Goal: Task Accomplishment & Management: Complete application form

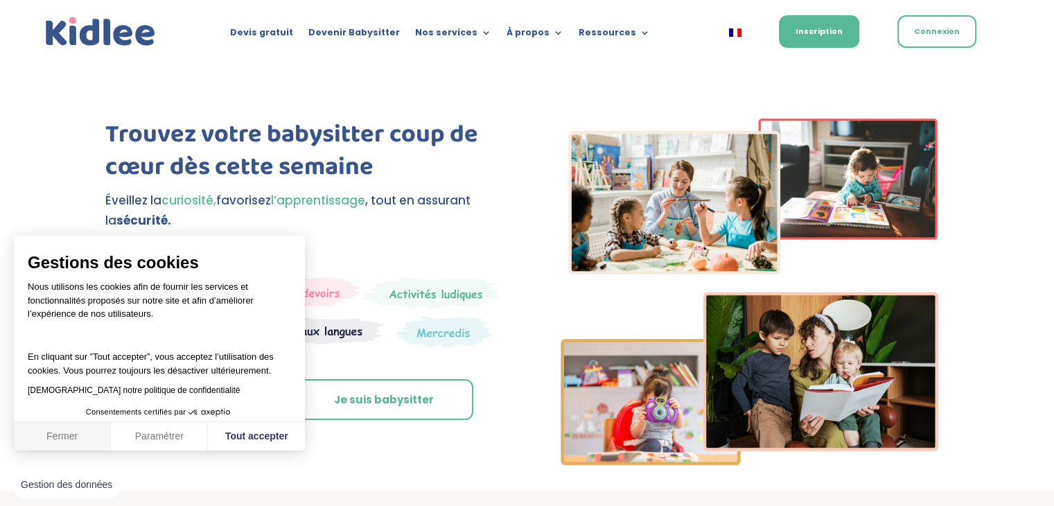
click at [45, 436] on button "Fermer" at bounding box center [62, 436] width 97 height 29
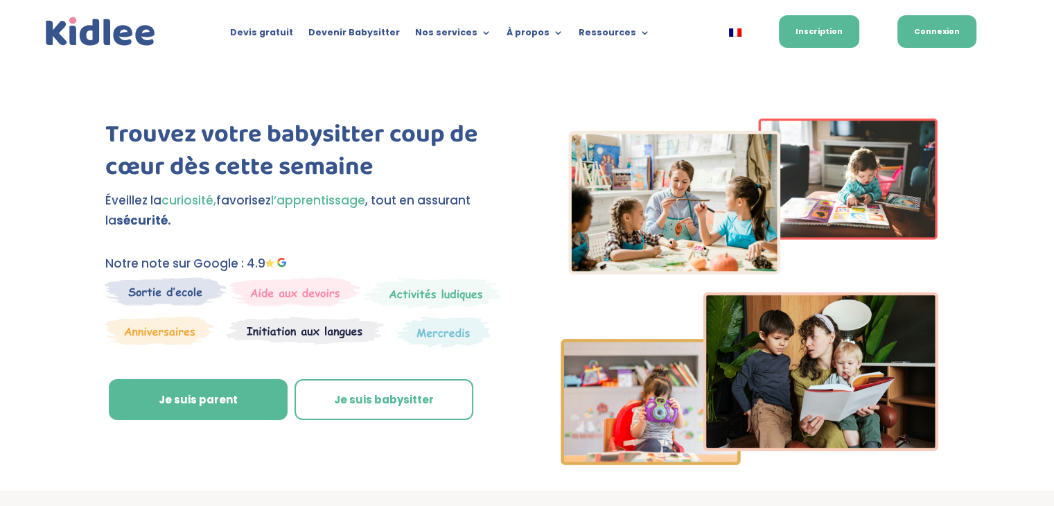
click at [910, 34] on link "Connexion" at bounding box center [936, 31] width 79 height 33
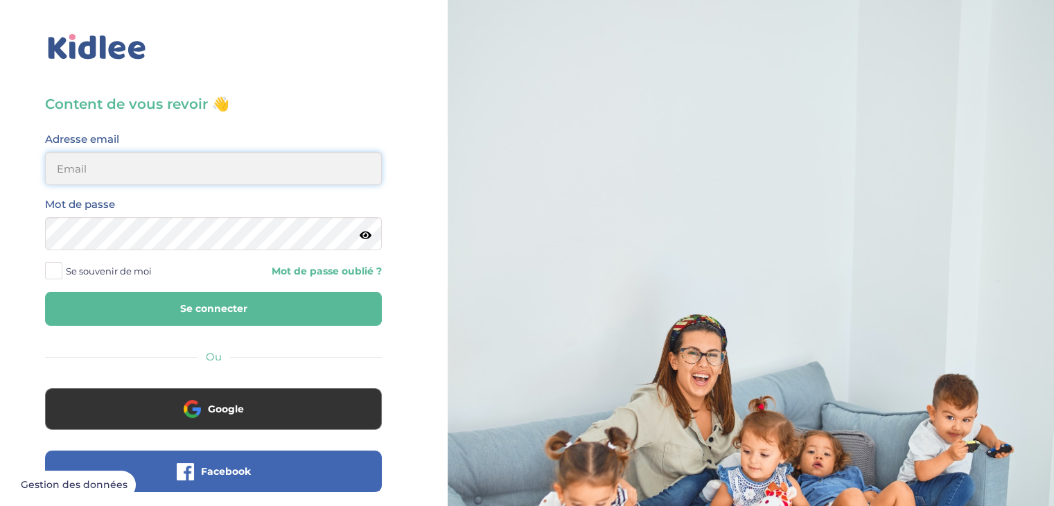
type input "rossignolianna01@gmail.com"
click at [242, 312] on button "Se connecter" at bounding box center [213, 309] width 337 height 34
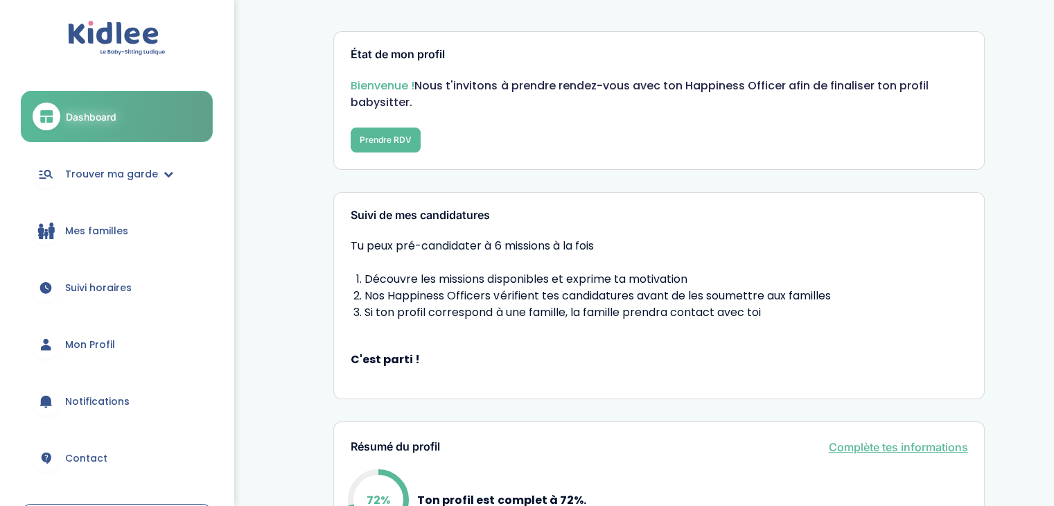
click at [109, 348] on span "Mon Profil" at bounding box center [90, 344] width 50 height 15
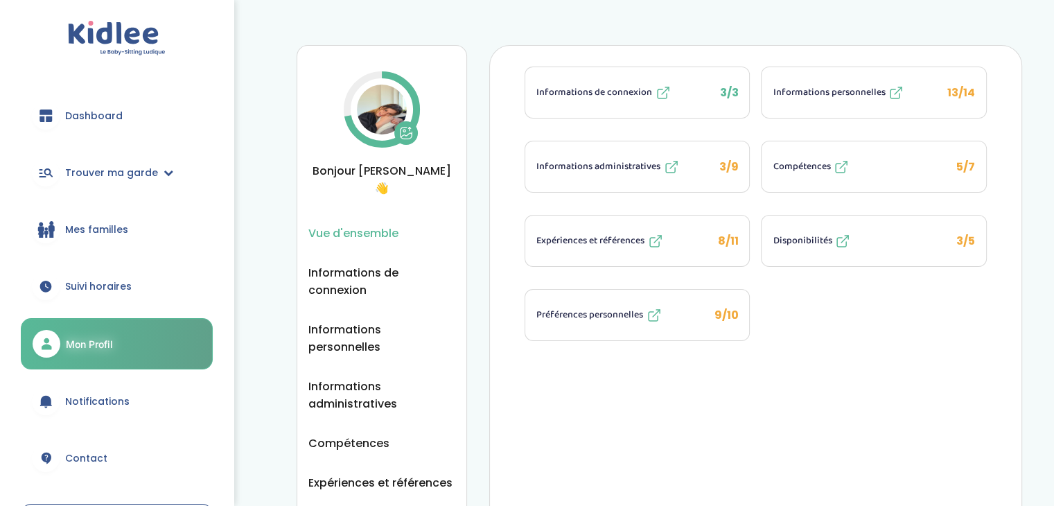
click at [635, 163] on span "Informations administratives" at bounding box center [598, 166] width 124 height 15
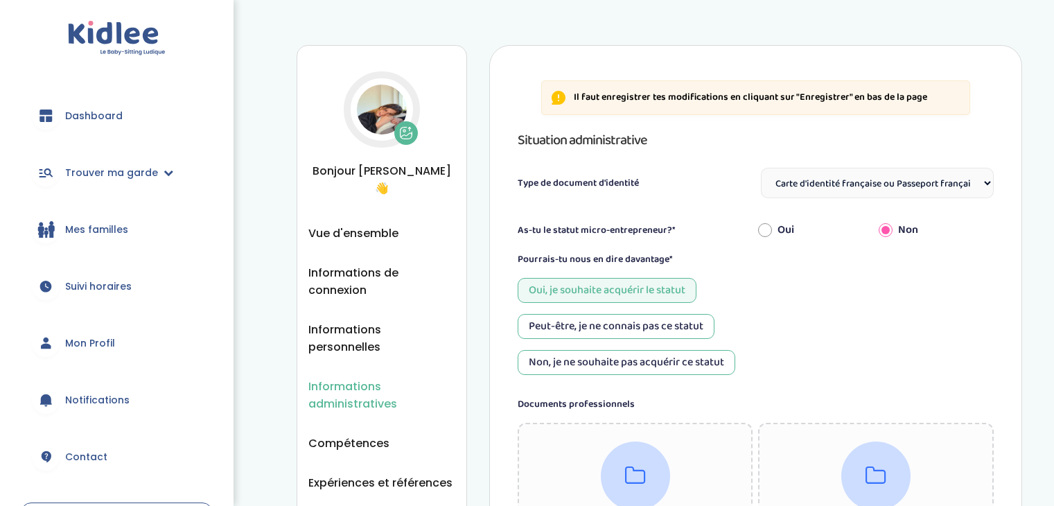
select select "Carte d'identité française ou Passeport français daté de moins de 5 ans"
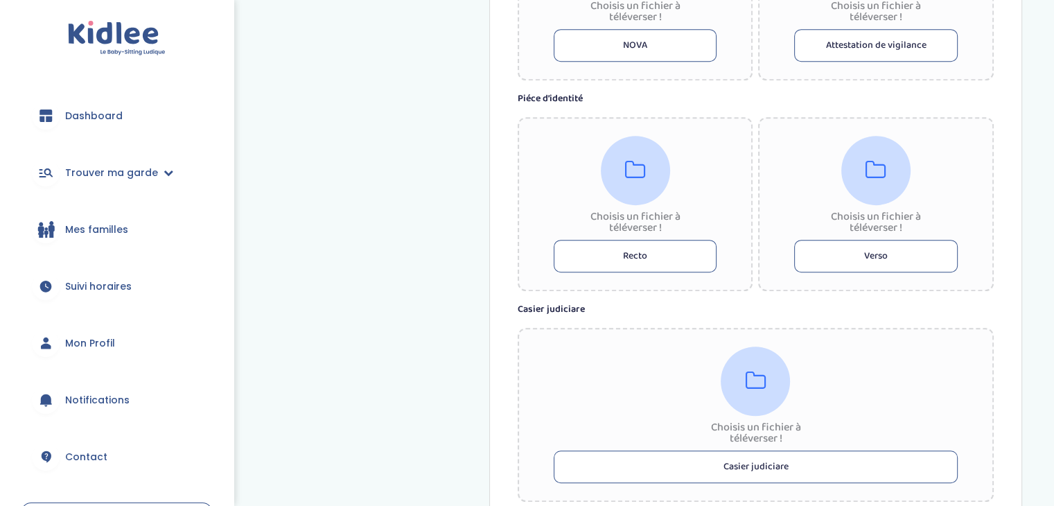
scroll to position [716, 0]
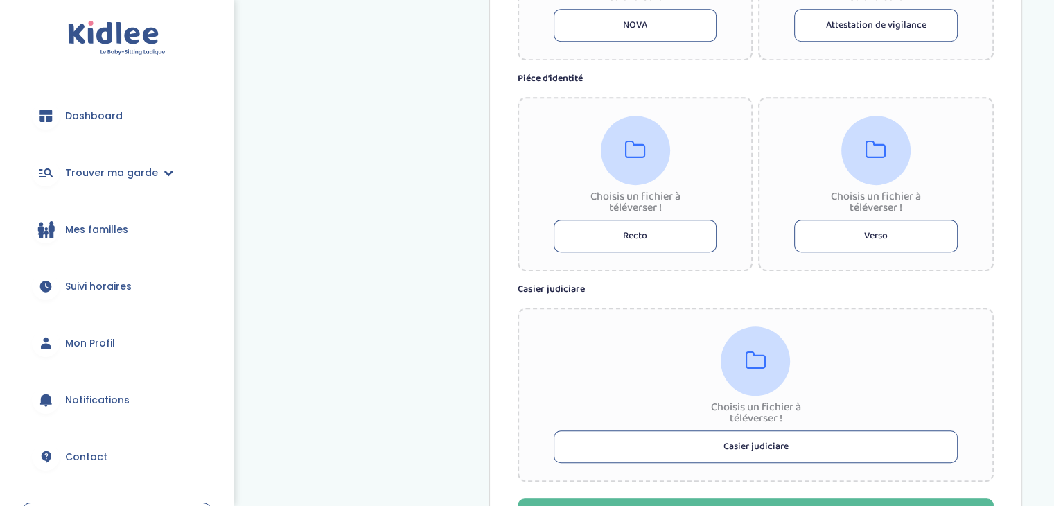
click at [632, 233] on button "Recto" at bounding box center [634, 236] width 163 height 33
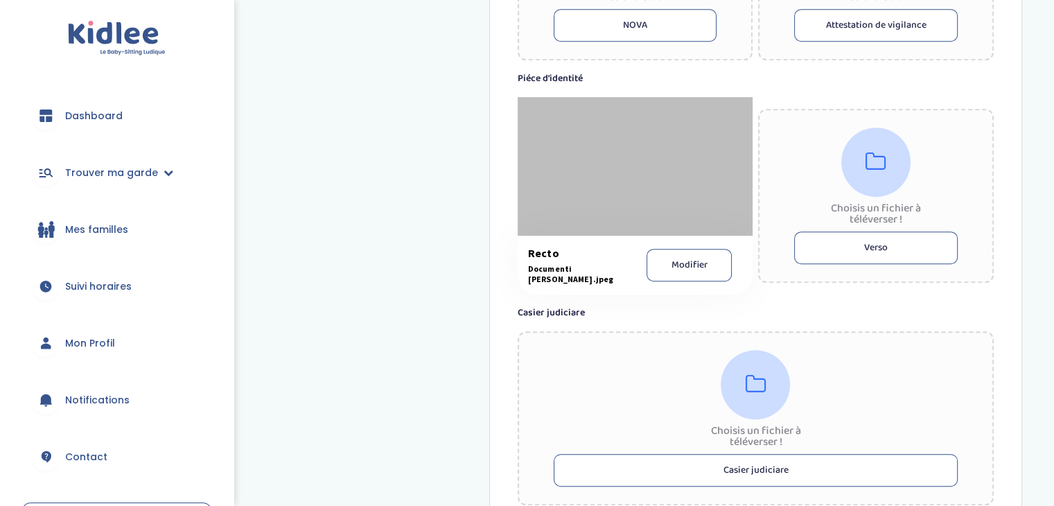
click at [921, 256] on button "Verso" at bounding box center [875, 247] width 163 height 33
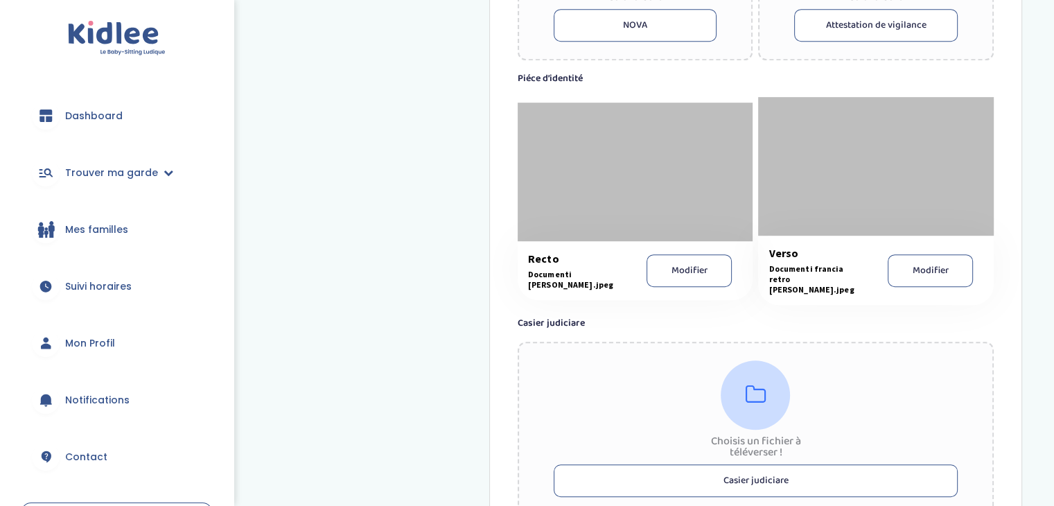
scroll to position [874, 0]
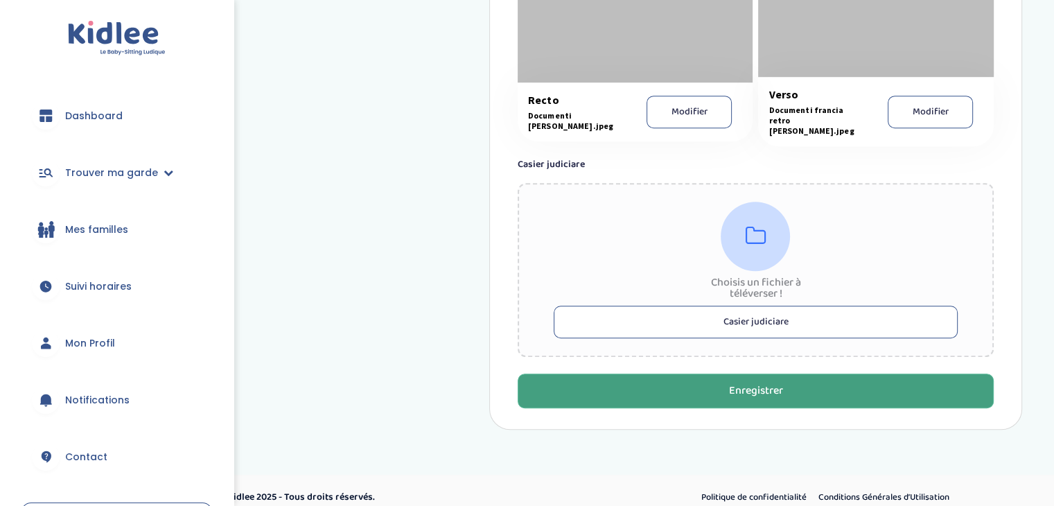
click at [850, 389] on button "Enregistrer" at bounding box center [755, 390] width 476 height 35
click at [809, 384] on button "Enregistrer" at bounding box center [755, 390] width 476 height 35
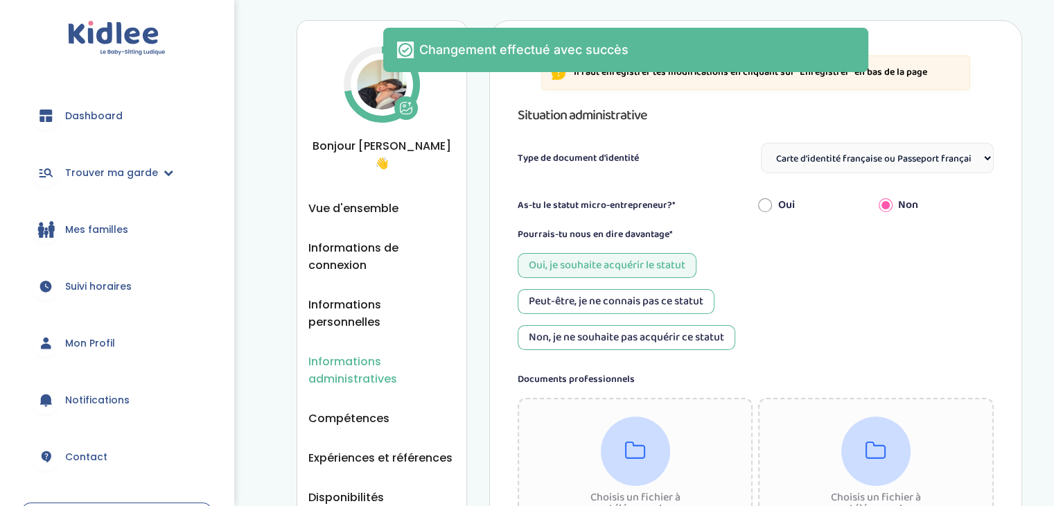
scroll to position [0, 0]
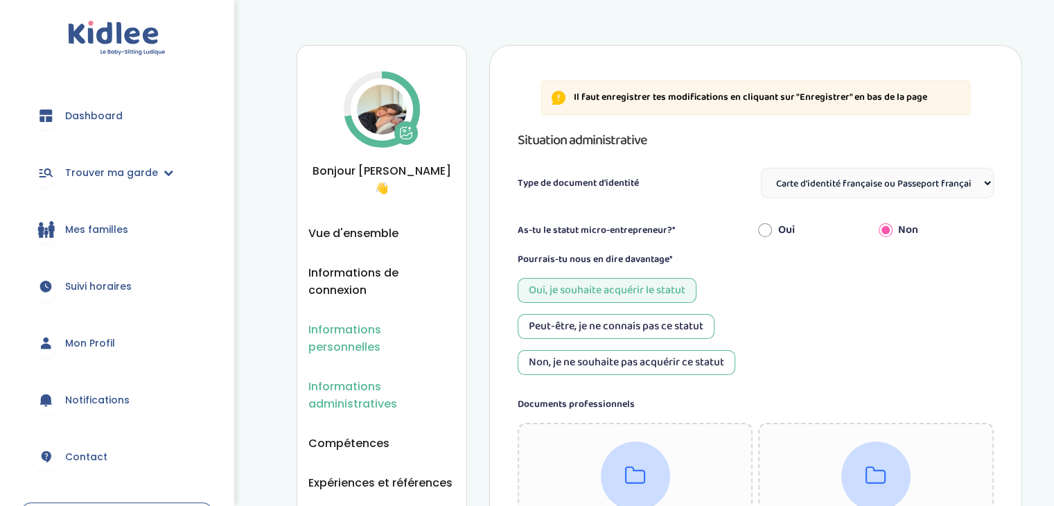
click at [382, 321] on span "Informations personnelles" at bounding box center [381, 338] width 147 height 35
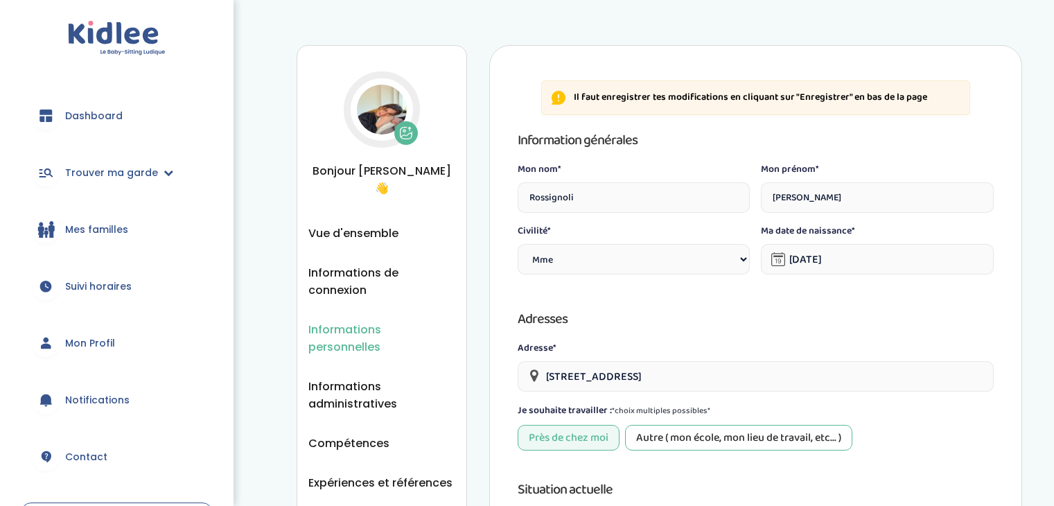
select select "1"
select select "2"
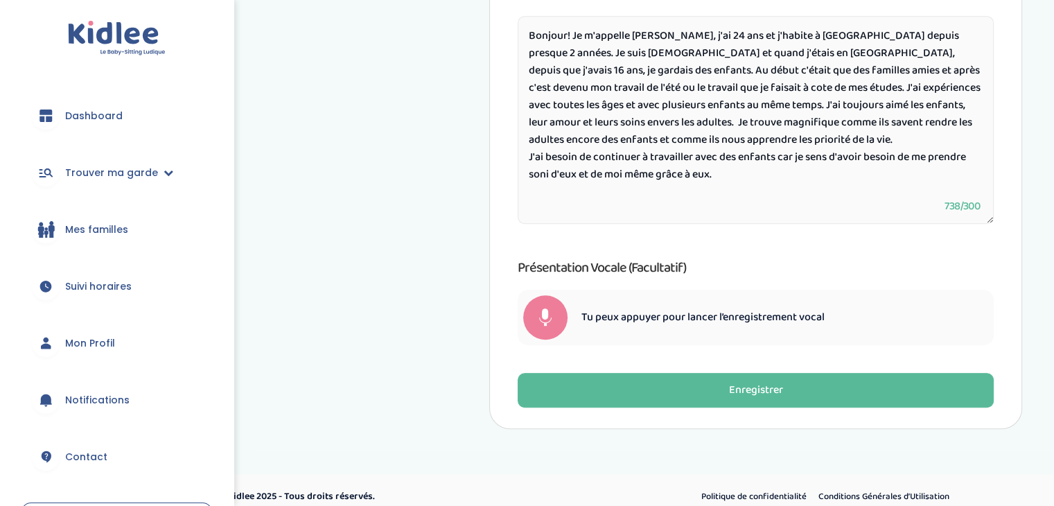
scroll to position [807, 0]
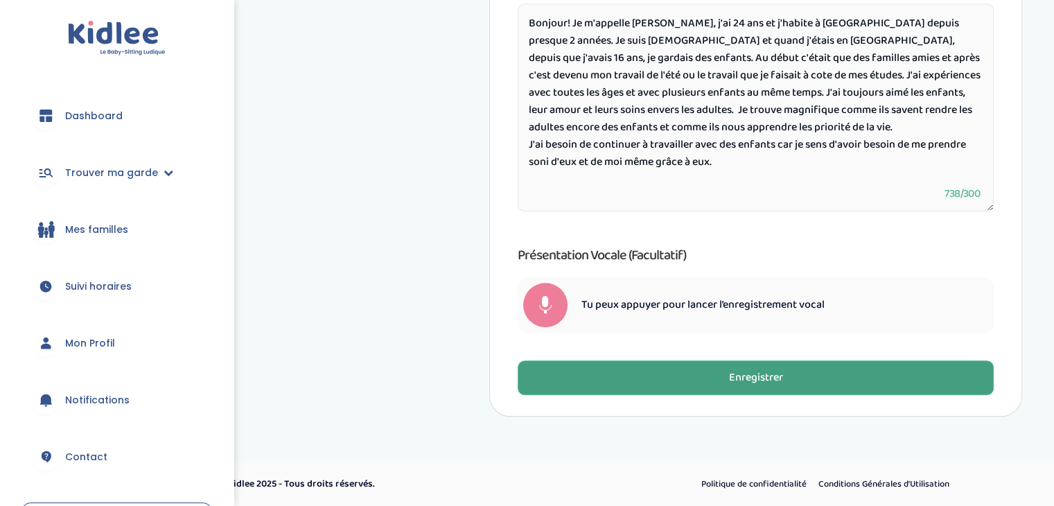
click at [820, 378] on button "Enregistrer" at bounding box center [755, 377] width 476 height 35
click at [794, 378] on button "Enregistrer" at bounding box center [755, 377] width 476 height 35
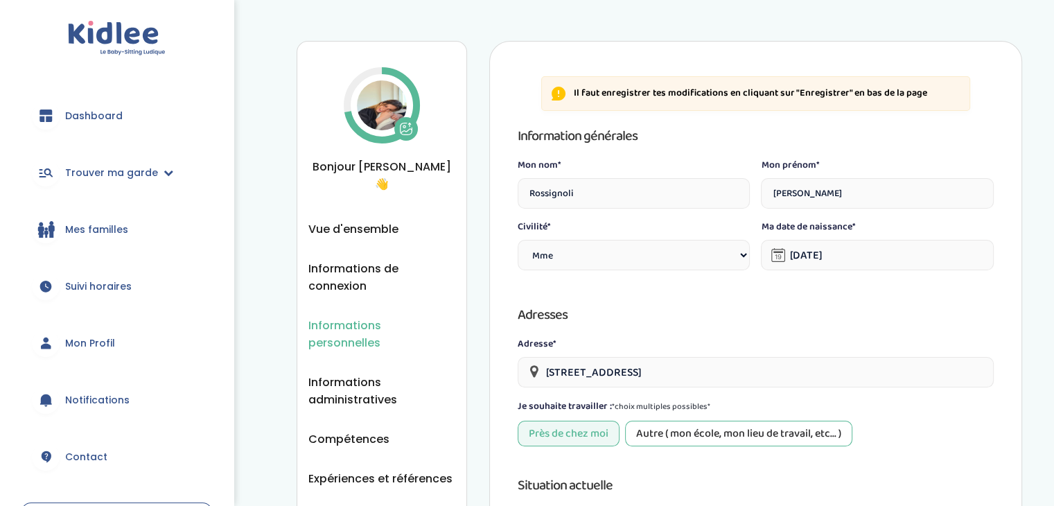
scroll to position [0, 0]
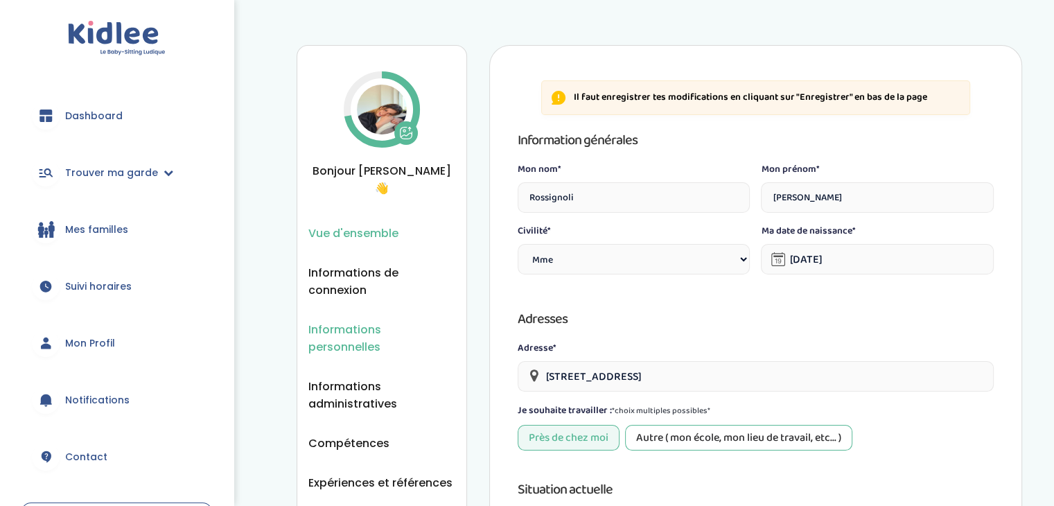
click at [347, 224] on span "Vue d'ensemble" at bounding box center [353, 232] width 90 height 17
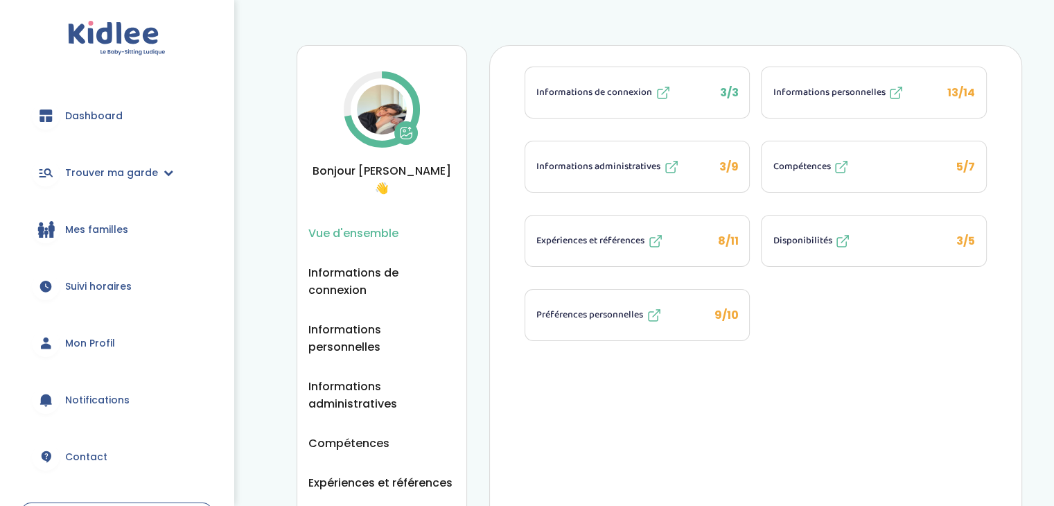
click at [702, 165] on button "Informations administratives 3/9" at bounding box center [637, 166] width 224 height 51
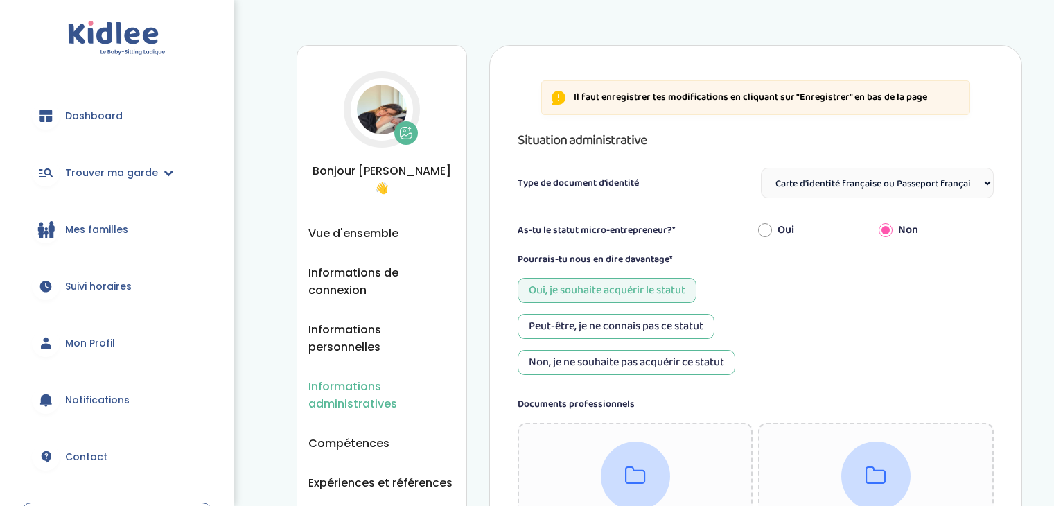
select select "Carte d'identité française ou Passeport français daté de moins de 5 ans"
click at [355, 224] on span "Vue d'ensemble" at bounding box center [353, 232] width 90 height 17
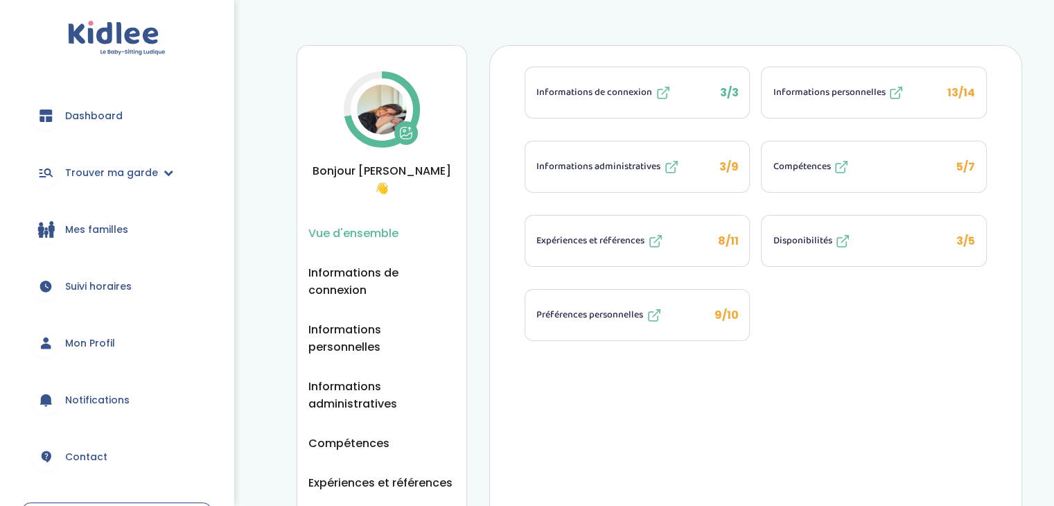
click at [798, 168] on span "Compétences" at bounding box center [800, 166] width 57 height 15
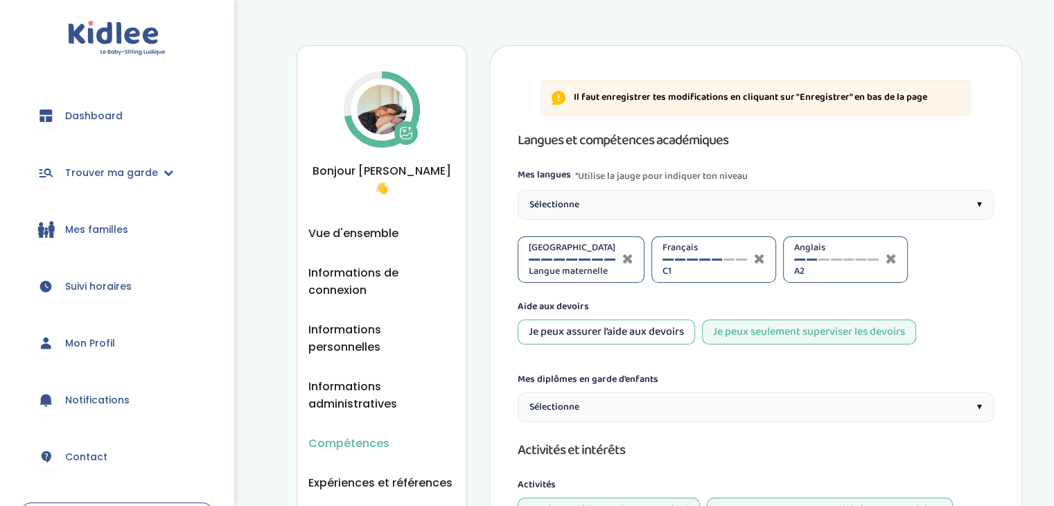
click at [912, 199] on div "Sélectionne ▾" at bounding box center [755, 205] width 476 height 30
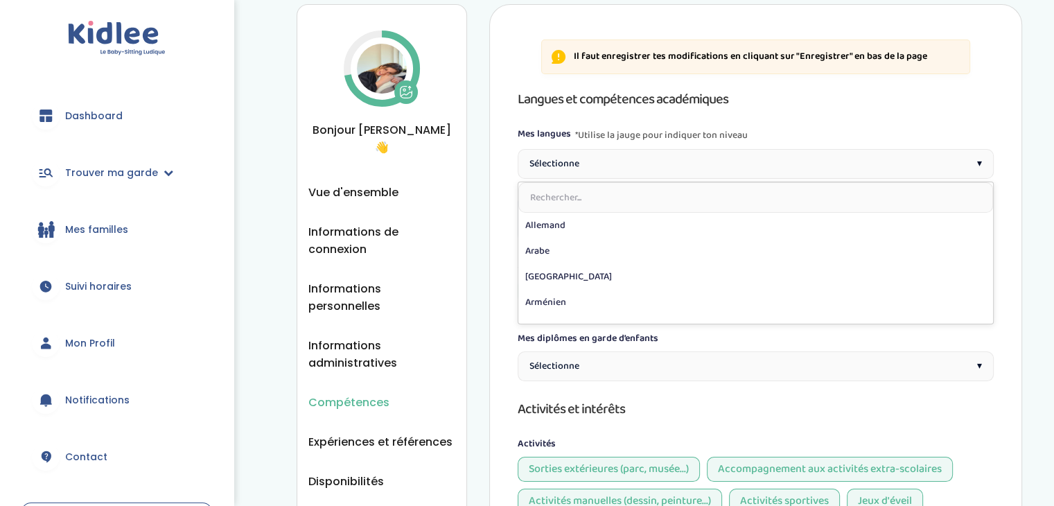
scroll to position [44, 0]
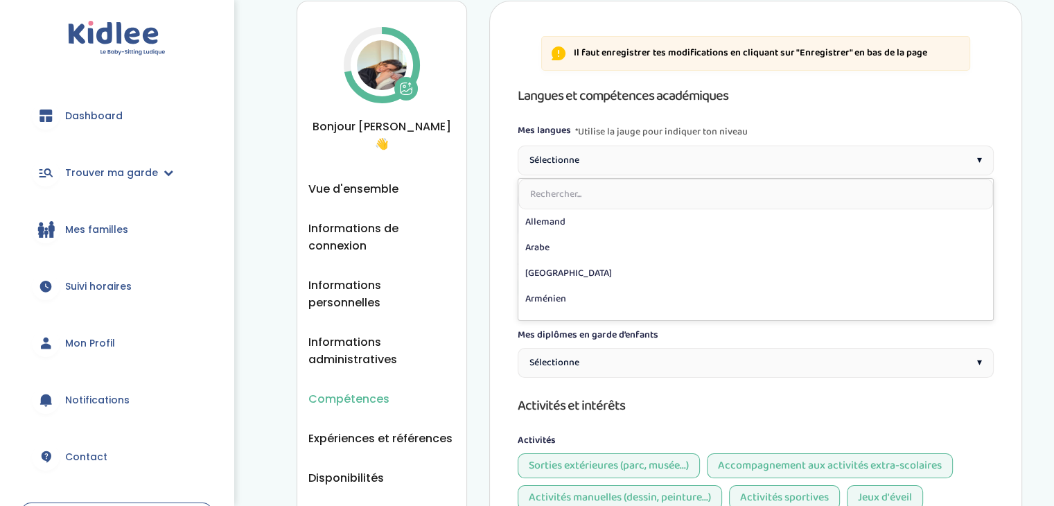
click at [1024, 342] on div "Compétences Vue d'ensemble Informations de connexion Informations personnelles …" at bounding box center [659, 487] width 789 height 1022
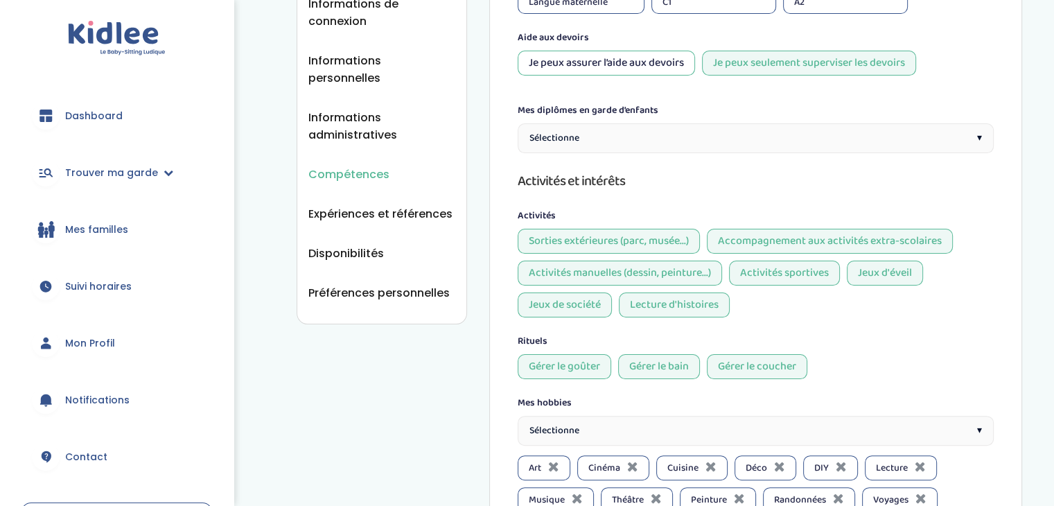
scroll to position [276, 0]
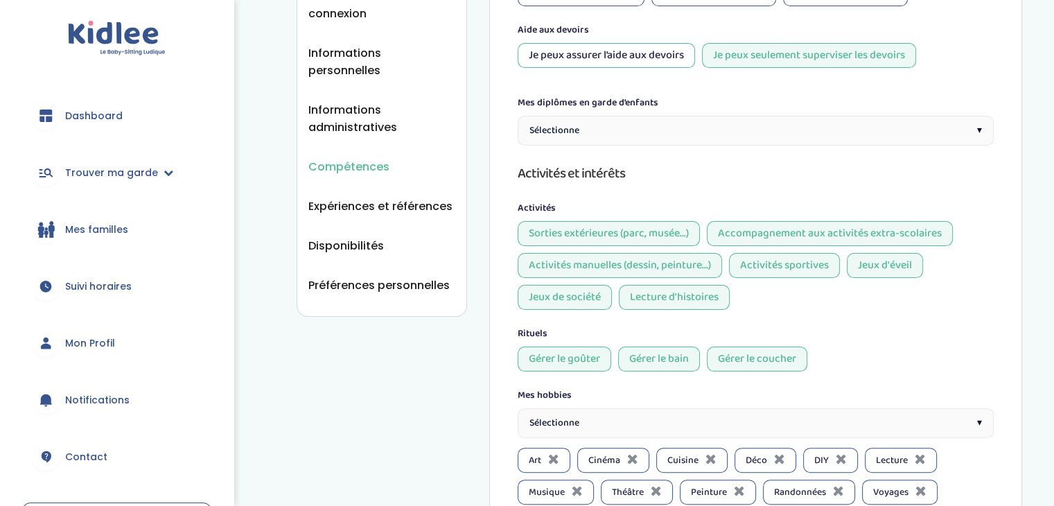
click at [942, 128] on div "Sélectionne ▾" at bounding box center [755, 131] width 476 height 30
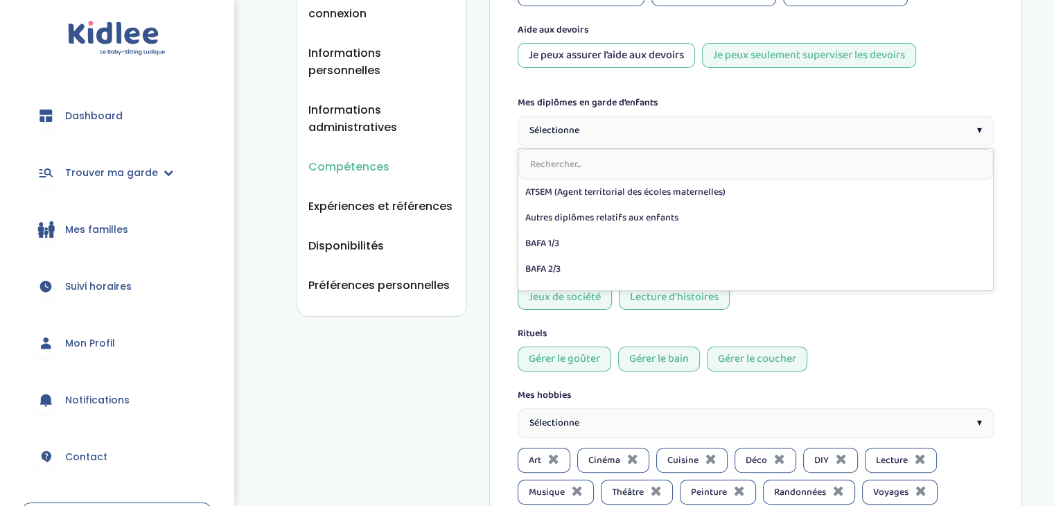
click at [1025, 321] on div "Compétences Vue d'ensemble Informations de connexion Informations personnelles …" at bounding box center [659, 255] width 789 height 1022
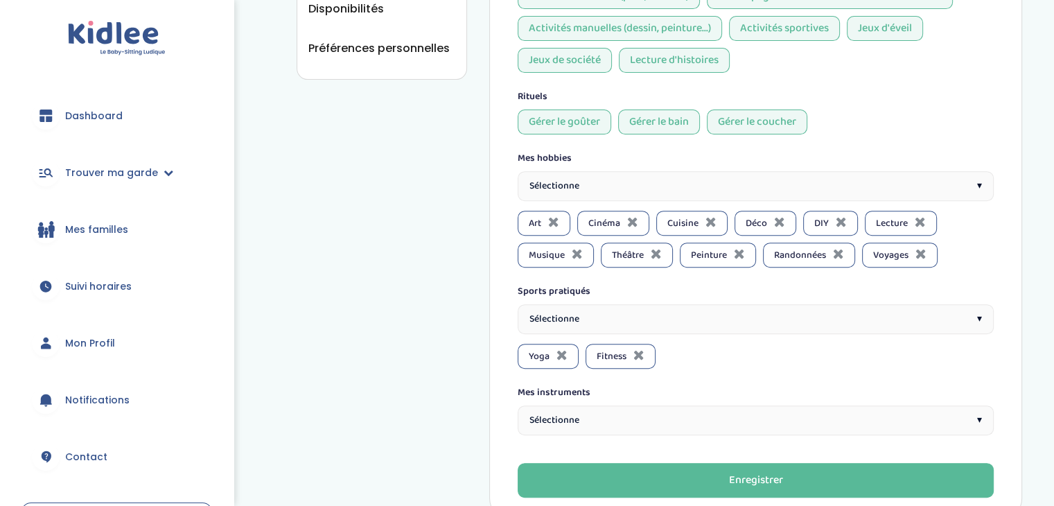
scroll to position [520, 0]
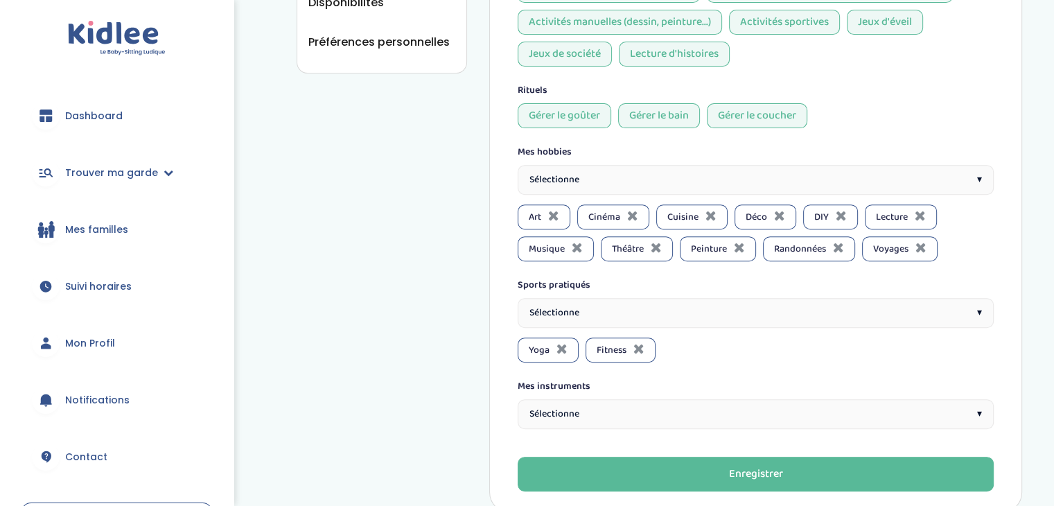
click at [525, 220] on div "Art" at bounding box center [543, 216] width 53 height 25
click at [599, 214] on span "Cinéma" at bounding box center [604, 217] width 32 height 15
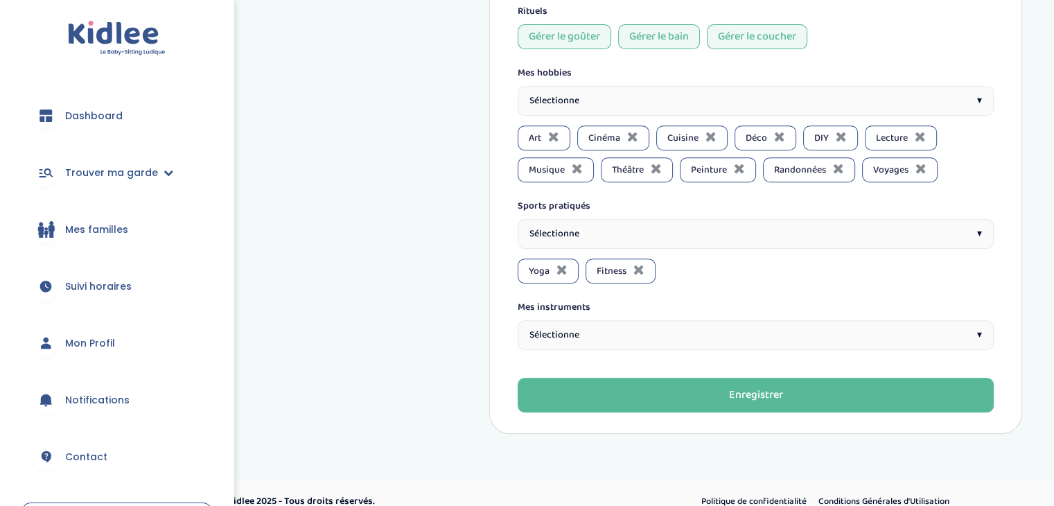
scroll to position [611, 0]
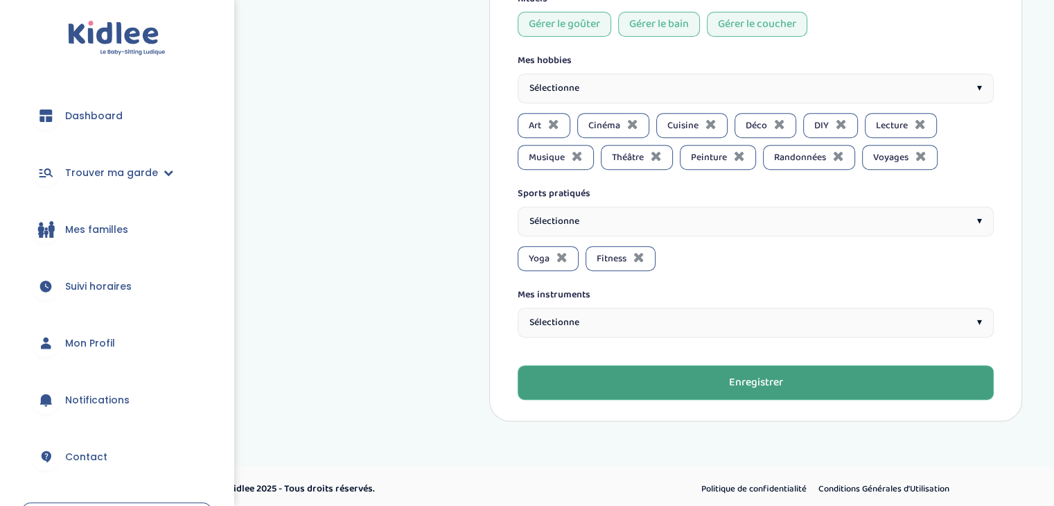
click at [882, 382] on button "Enregistrer" at bounding box center [755, 382] width 476 height 35
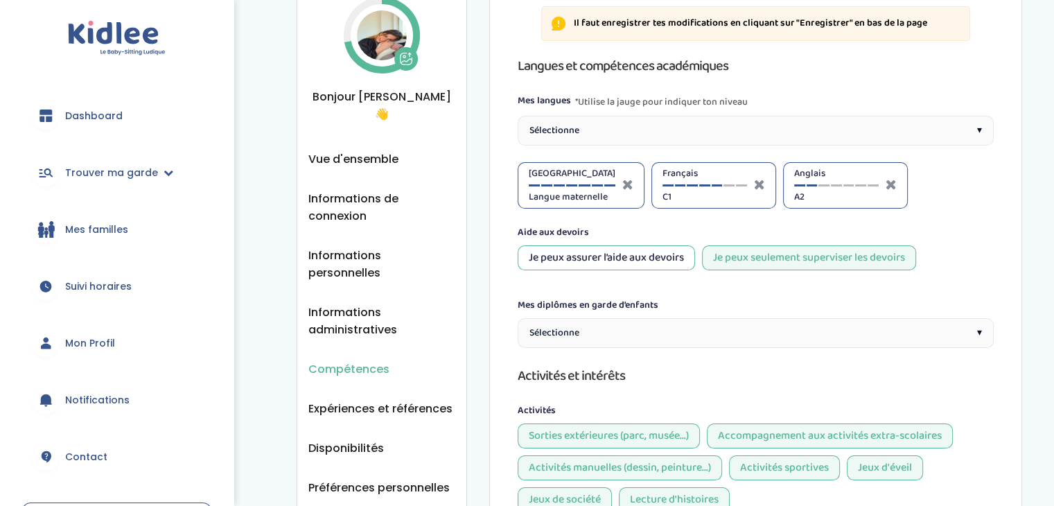
scroll to position [50, 0]
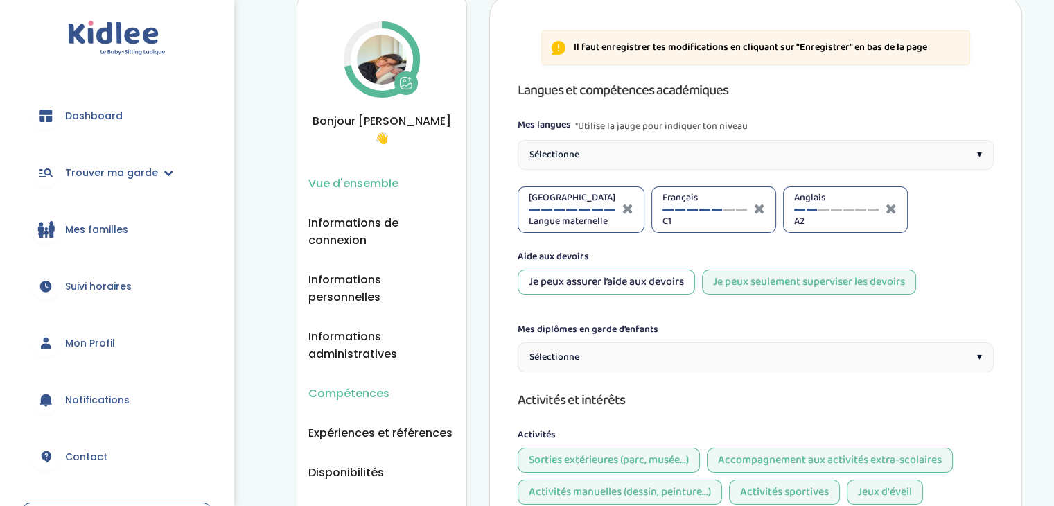
click at [378, 175] on span "Vue d'ensemble" at bounding box center [353, 183] width 90 height 17
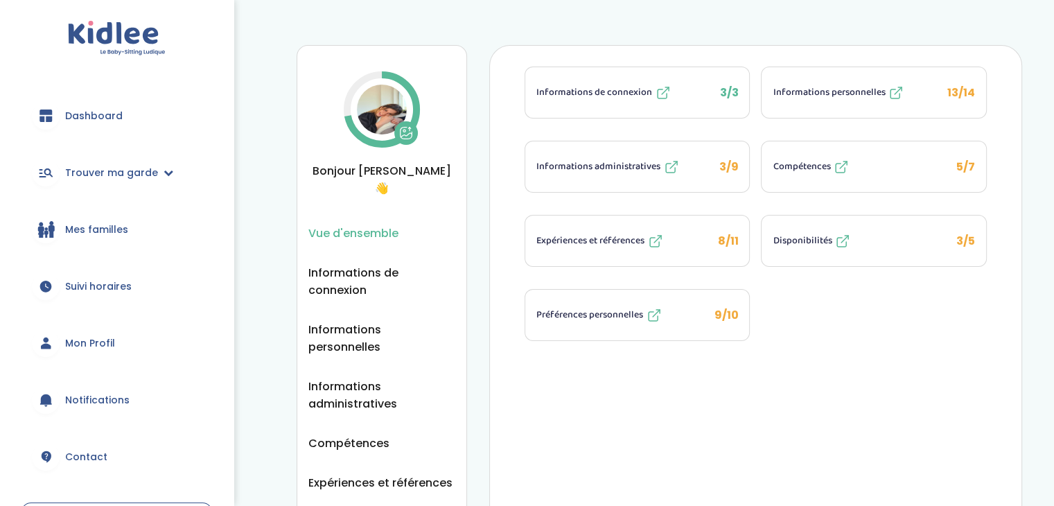
click at [598, 243] on span "Expériences et références" at bounding box center [590, 240] width 108 height 15
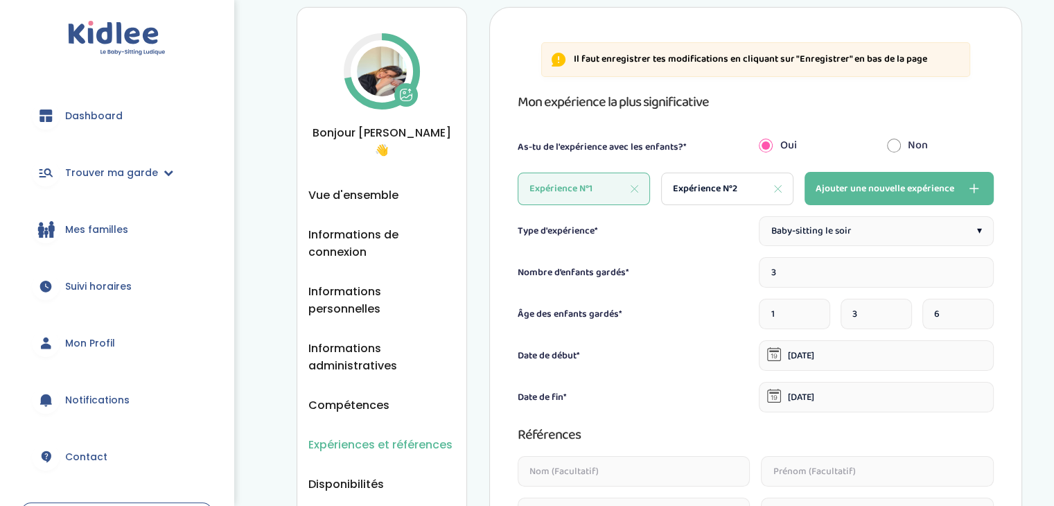
scroll to position [26, 0]
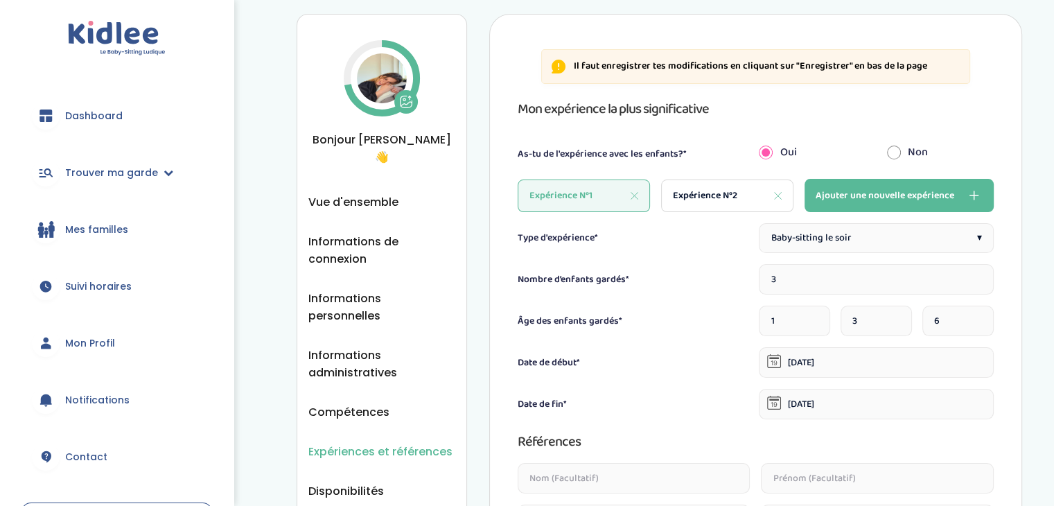
drag, startPoint x: 1061, startPoint y: 154, endPoint x: 1053, endPoint y: 167, distance: 15.0
click at [1053, 167] on html "trouver ma garde Dashboard Mon profil Mes famille Mes documents Dashboard Trouv…" at bounding box center [527, 505] width 1054 height 1072
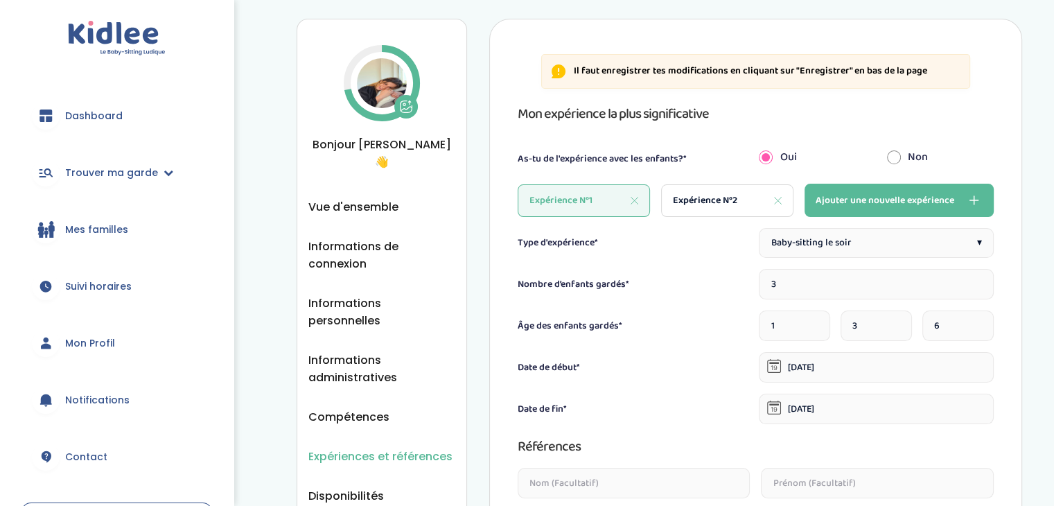
click at [690, 193] on span "Expérience N°2" at bounding box center [705, 200] width 64 height 15
type input "2"
type input "7"
type input "5"
type input "[DATE]"
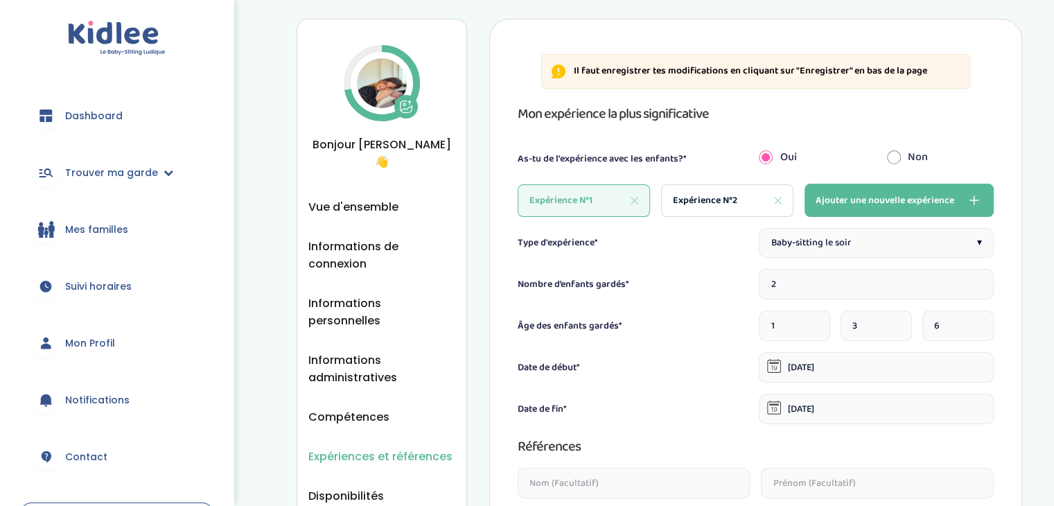
type input "[DATE]"
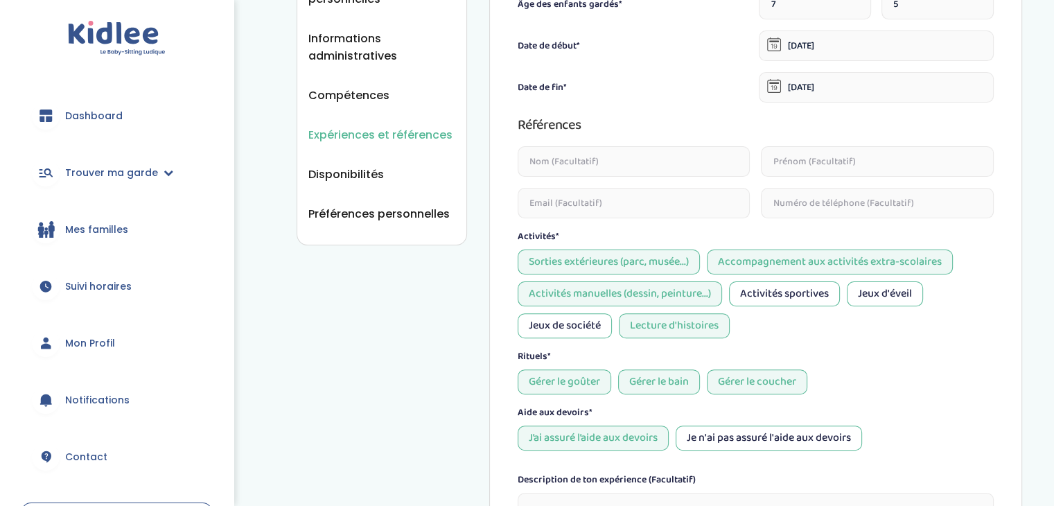
scroll to position [565, 0]
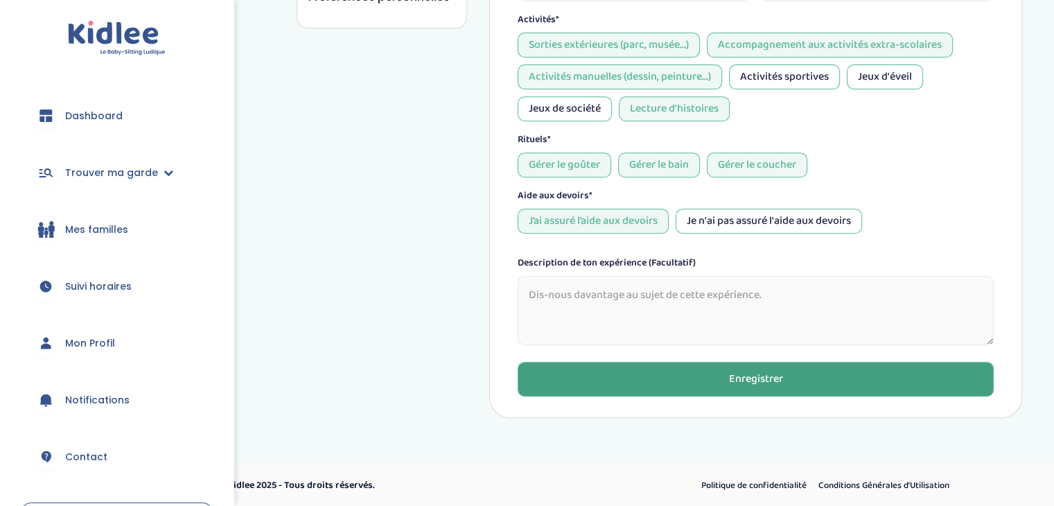
click at [765, 389] on button "Enregistrer" at bounding box center [755, 379] width 476 height 35
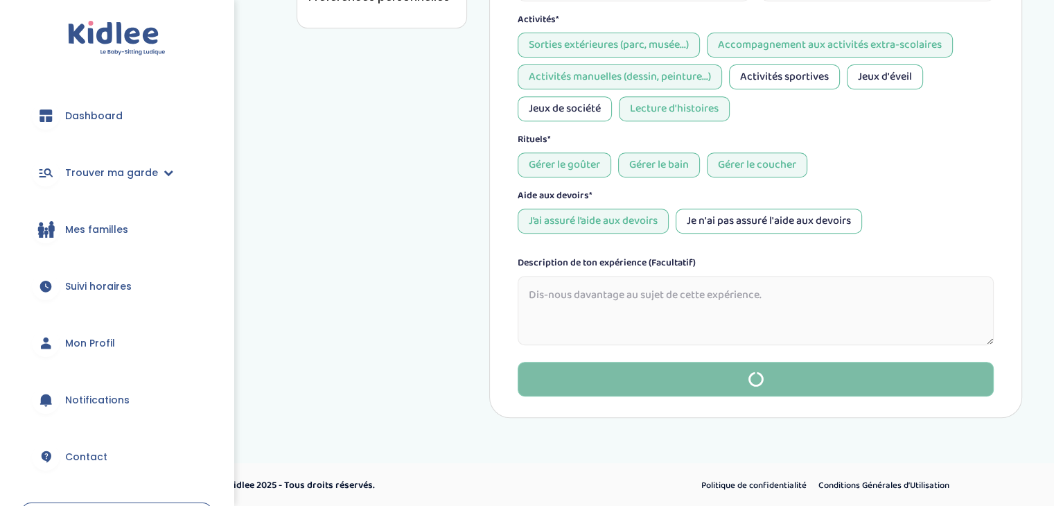
type input "3"
type input "1"
type input "3"
type input "[DATE]"
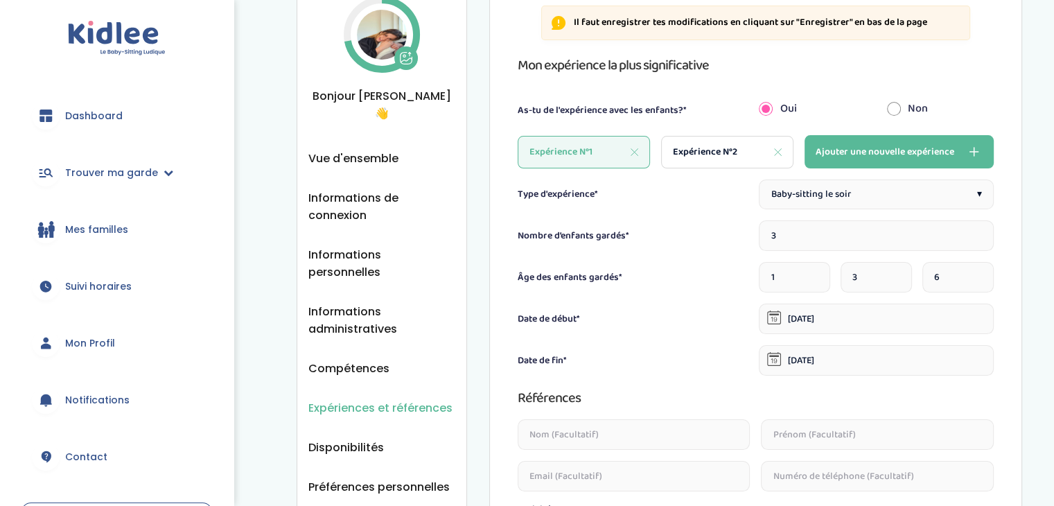
scroll to position [25, 0]
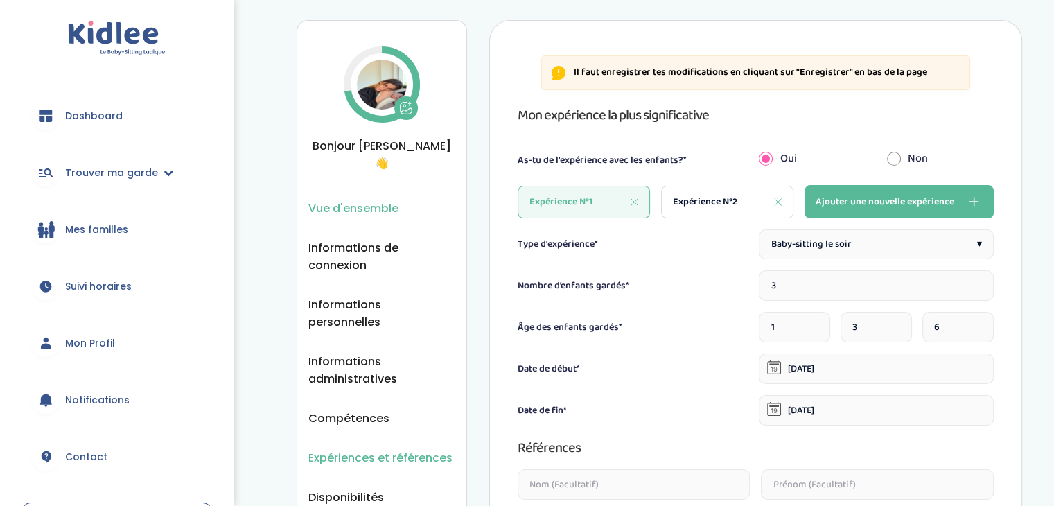
click at [349, 199] on span "Vue d'ensemble" at bounding box center [353, 207] width 90 height 17
